Goal: Obtain resource: Download file/media

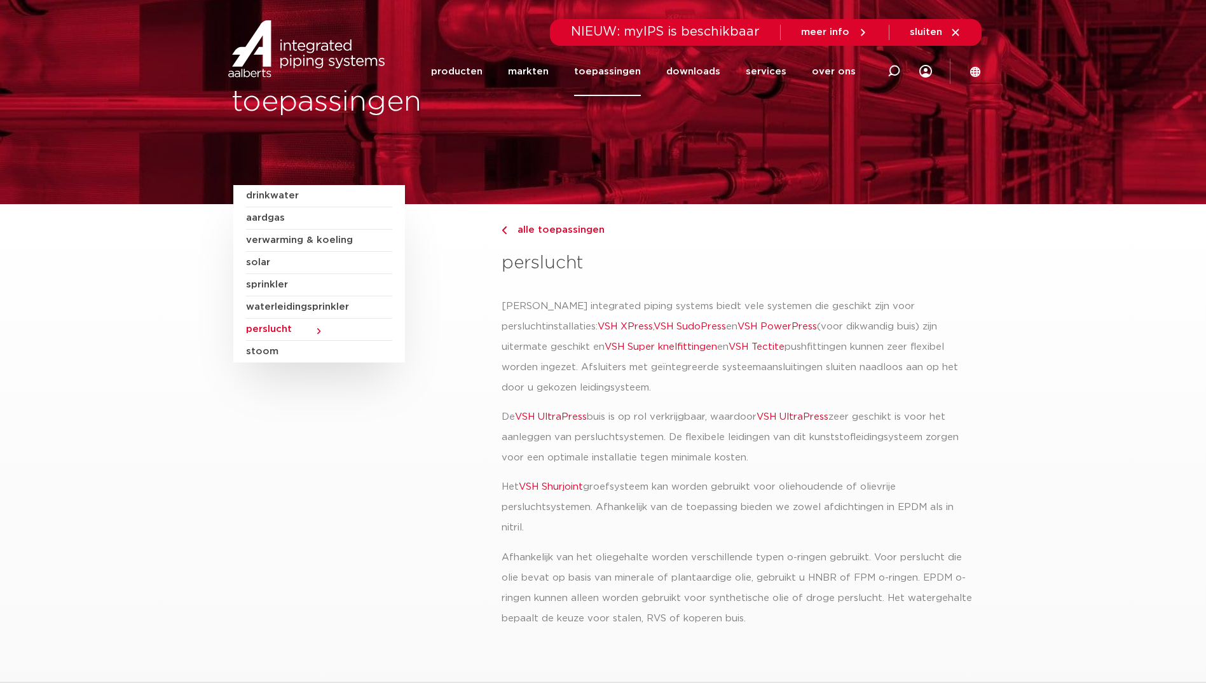
click at [272, 238] on span "verwarming & koeling" at bounding box center [319, 241] width 146 height 22
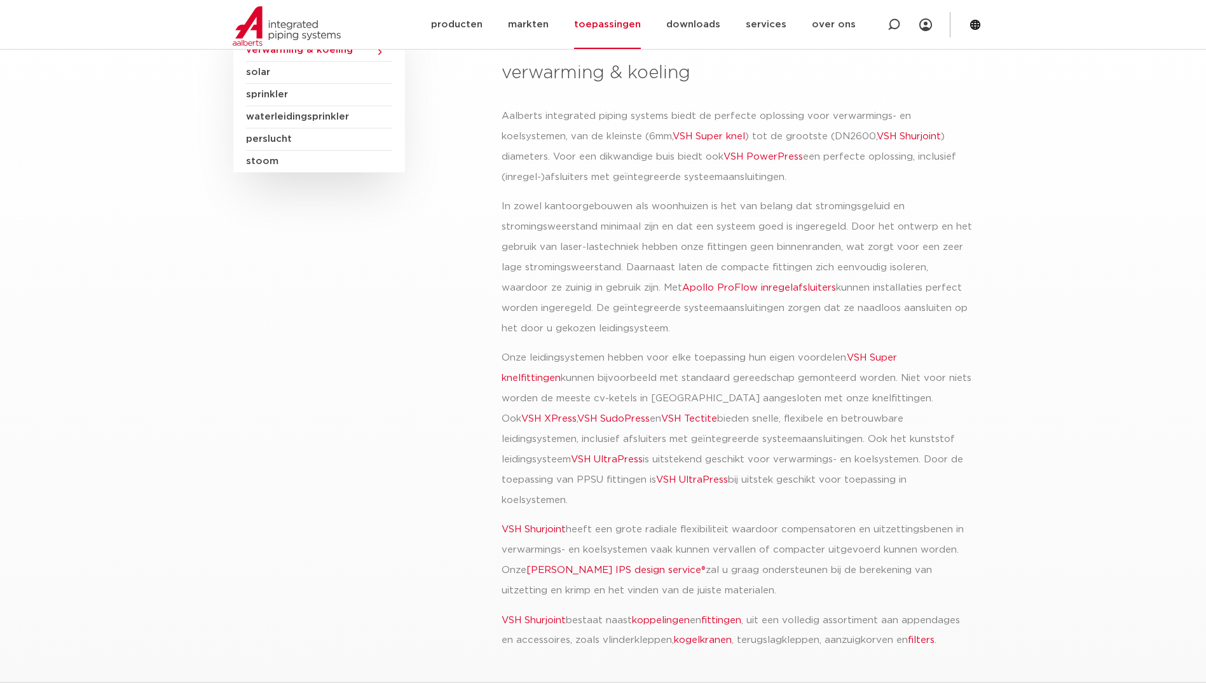
scroll to position [212, 0]
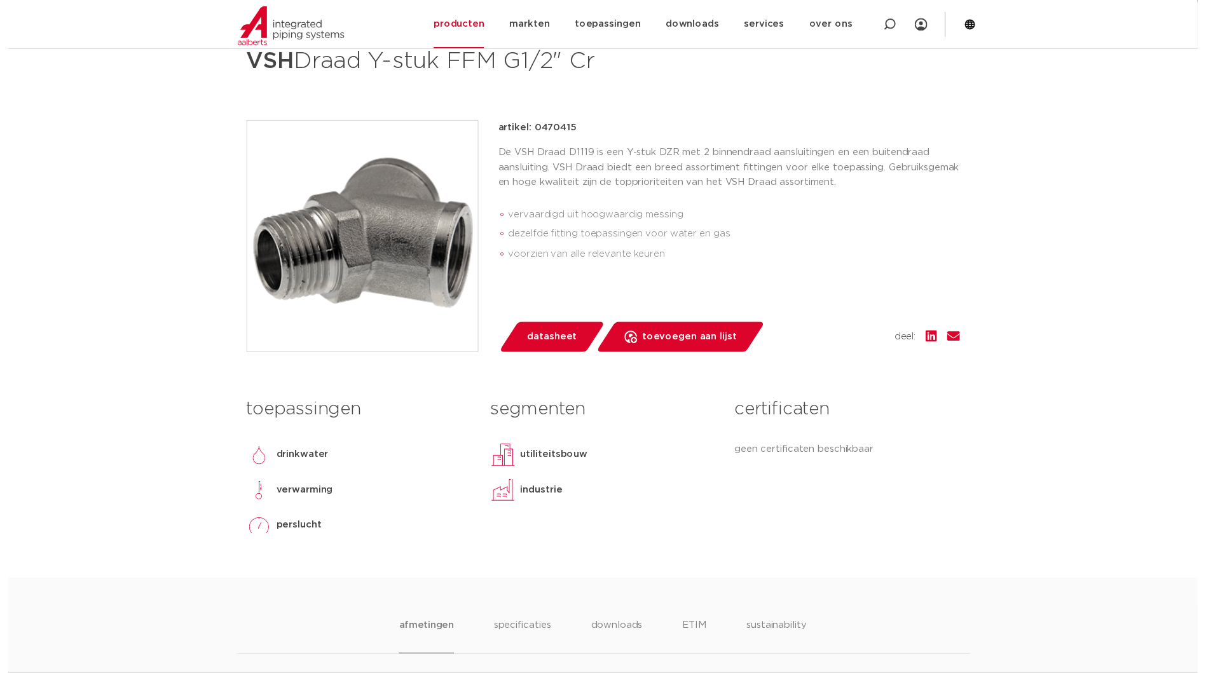
scroll to position [212, 0]
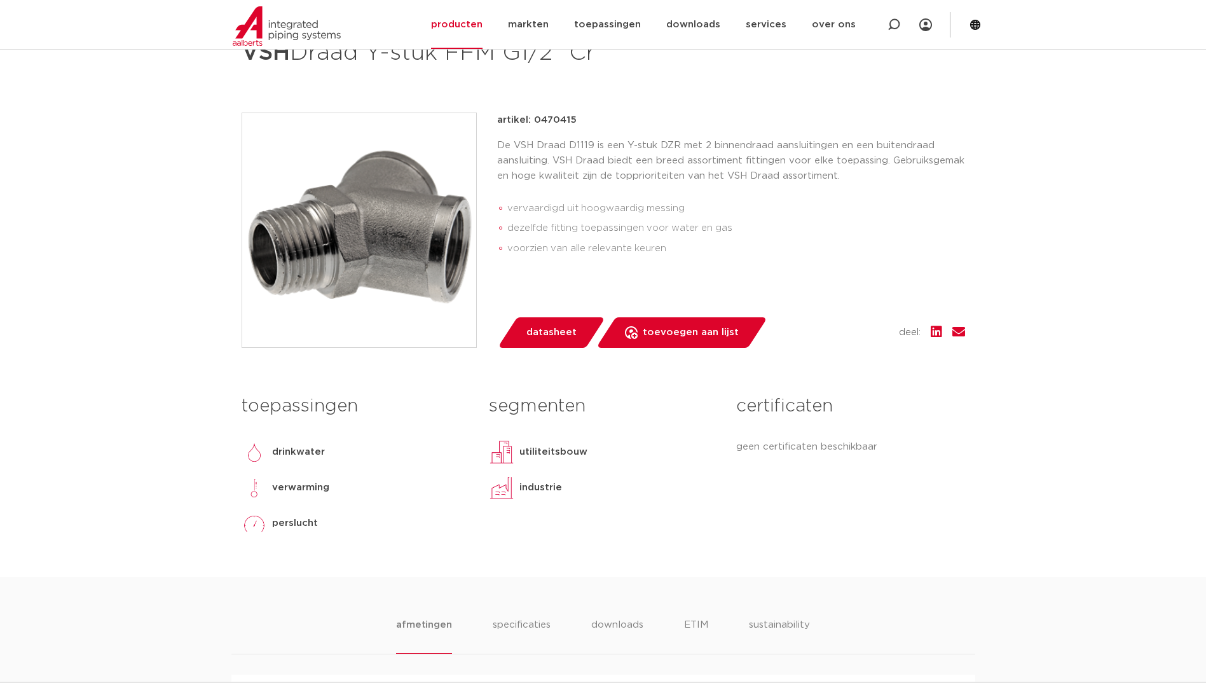
click at [549, 334] on span "datasheet" at bounding box center [551, 332] width 50 height 20
